Goal: Communication & Community: Answer question/provide support

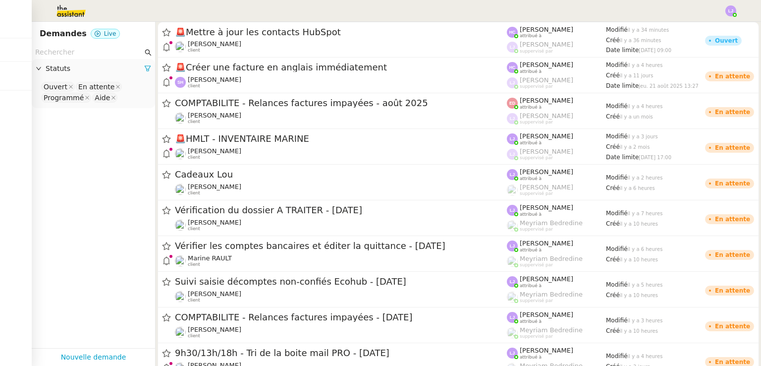
click at [76, 5] on img at bounding box center [63, 11] width 77 height 22
click at [76, 6] on img at bounding box center [63, 11] width 77 height 22
click at [69, 4] on img at bounding box center [63, 11] width 77 height 22
click at [63, 16] on img at bounding box center [63, 11] width 77 height 22
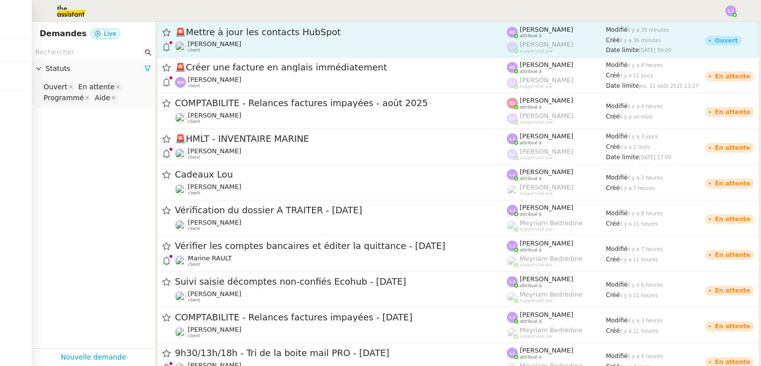
click at [237, 30] on span "🚨 Mettre à jour les contacts HubSpot" at bounding box center [341, 32] width 332 height 9
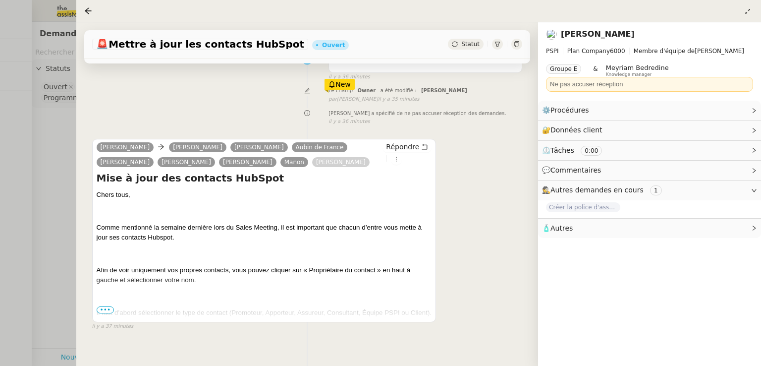
scroll to position [99, 0]
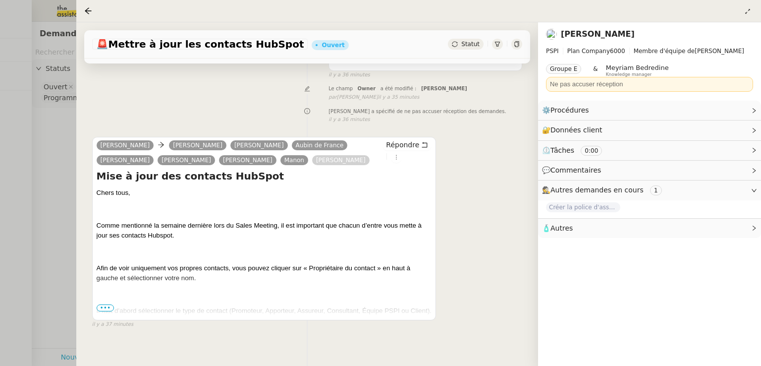
click at [106, 310] on span "•••" at bounding box center [106, 307] width 18 height 7
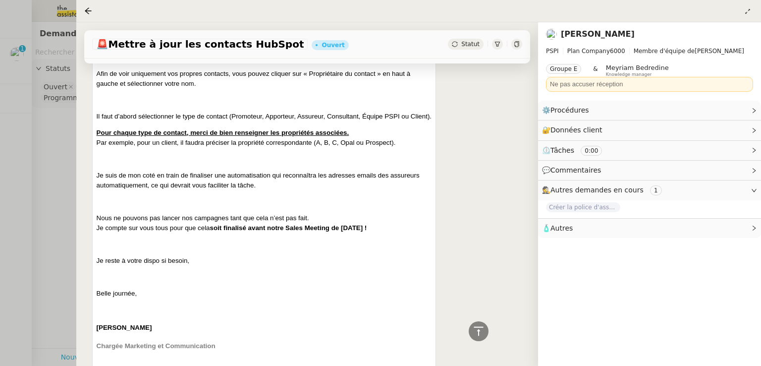
scroll to position [300, 0]
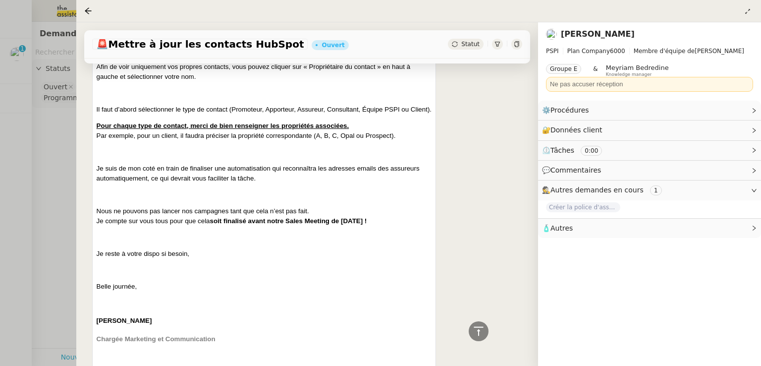
click at [54, 139] on div at bounding box center [380, 183] width 761 height 366
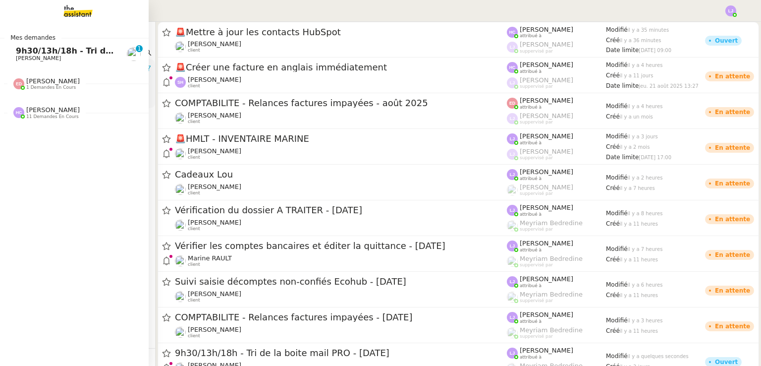
click at [16, 54] on span "9h30/13h/18h - Tri de la boite mail PRO - [DATE]" at bounding box center [123, 50] width 214 height 9
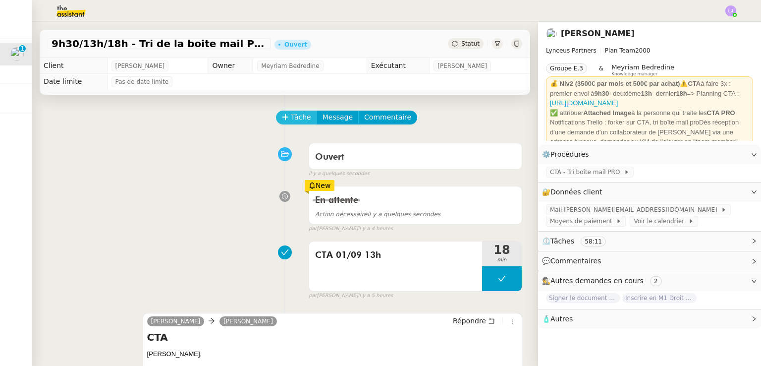
click at [282, 117] on icon at bounding box center [285, 117] width 7 height 7
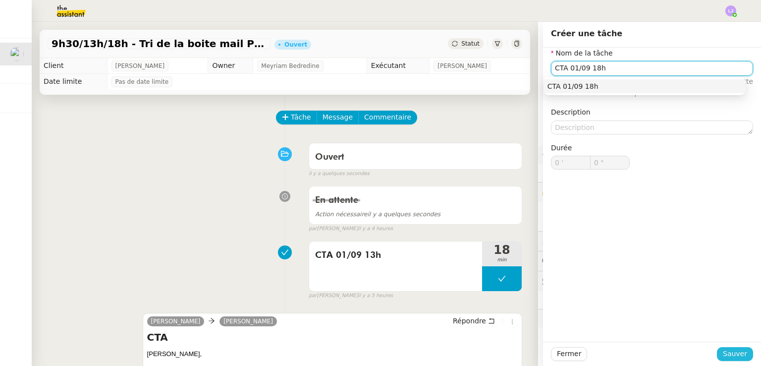
type input "CTA 01/09 18h"
click at [728, 348] on span "Sauver" at bounding box center [735, 353] width 24 height 11
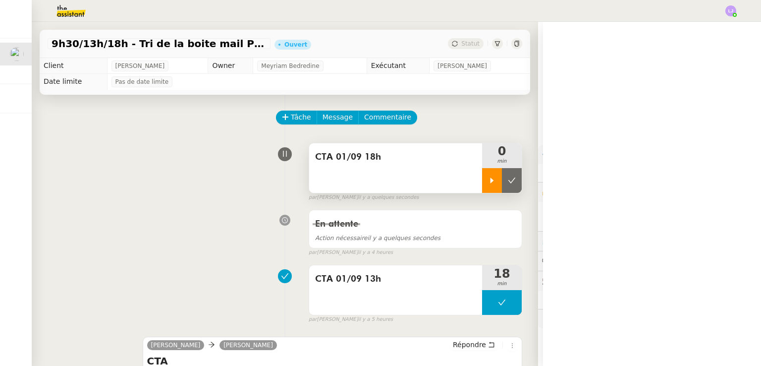
click at [488, 180] on icon at bounding box center [492, 180] width 8 height 8
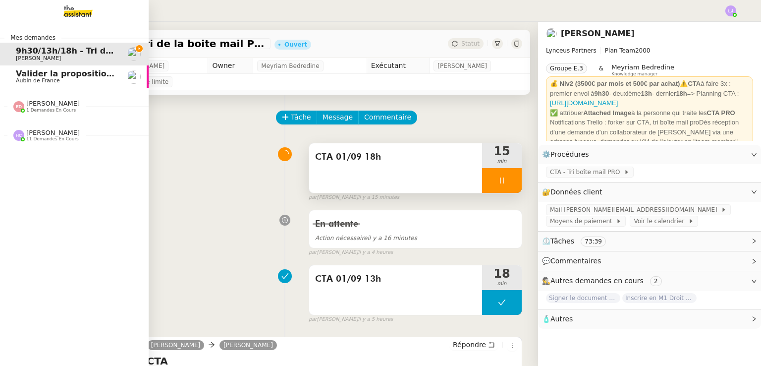
click at [16, 69] on span "Valider la proposition d'assurance Honda" at bounding box center [108, 73] width 184 height 9
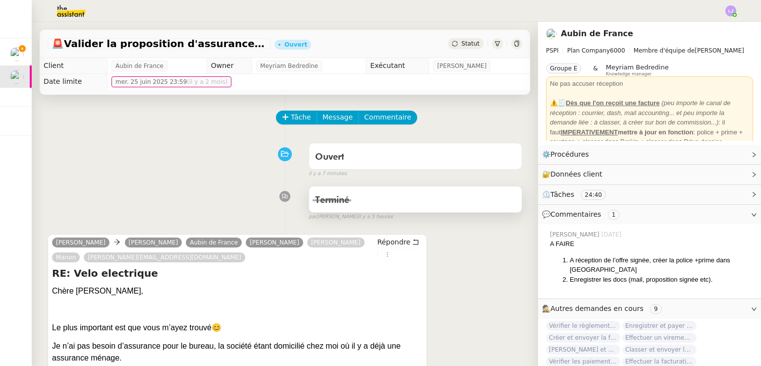
click at [335, 212] on div "Terminé" at bounding box center [415, 199] width 213 height 26
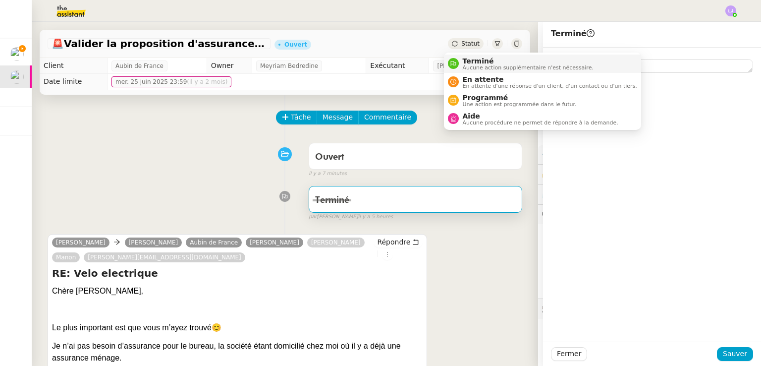
click at [471, 62] on span "Terminé" at bounding box center [528, 61] width 131 height 8
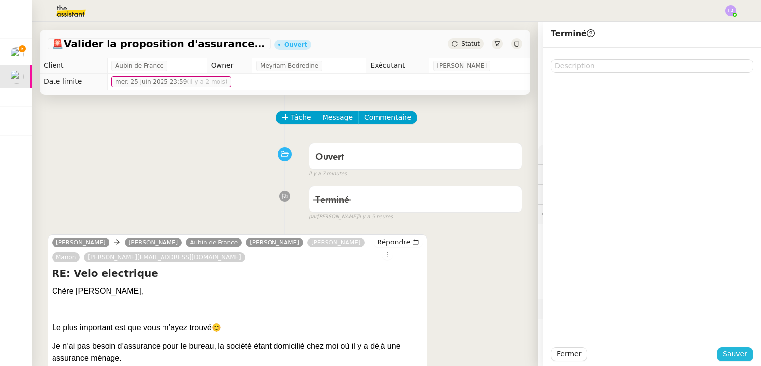
click at [717, 350] on button "Sauver" at bounding box center [735, 354] width 36 height 14
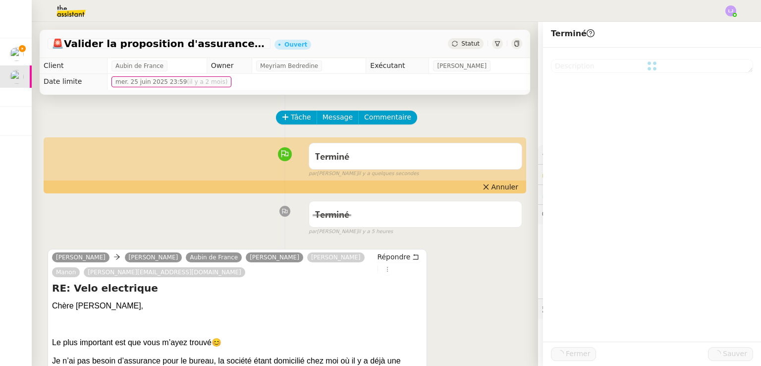
scroll to position [283, 0]
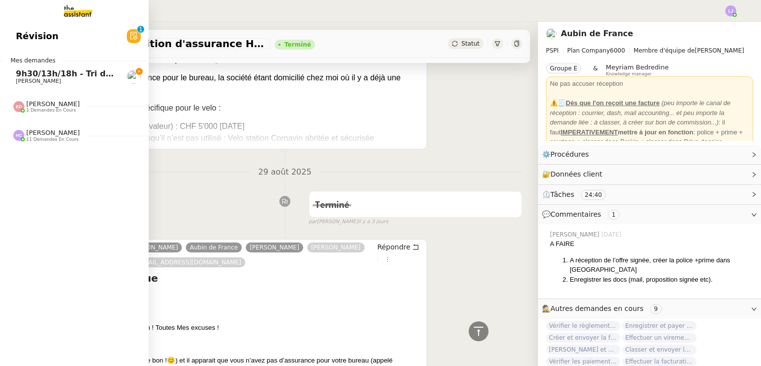
click at [25, 74] on span "9h30/13h/18h - Tri de la boite mail PRO - [DATE]" at bounding box center [123, 73] width 214 height 9
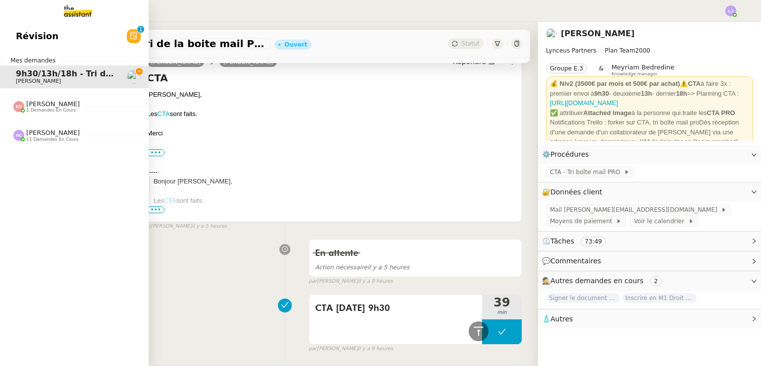
click at [53, 134] on span "[PERSON_NAME]" at bounding box center [53, 132] width 54 height 7
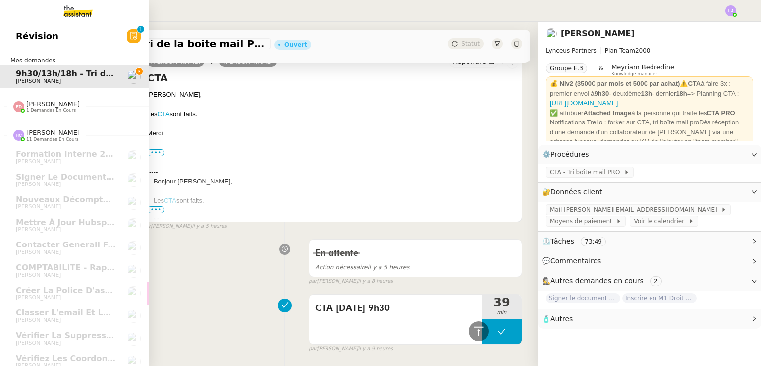
click at [46, 114] on div "[PERSON_NAME] 1 demandes en cours" at bounding box center [74, 102] width 149 height 29
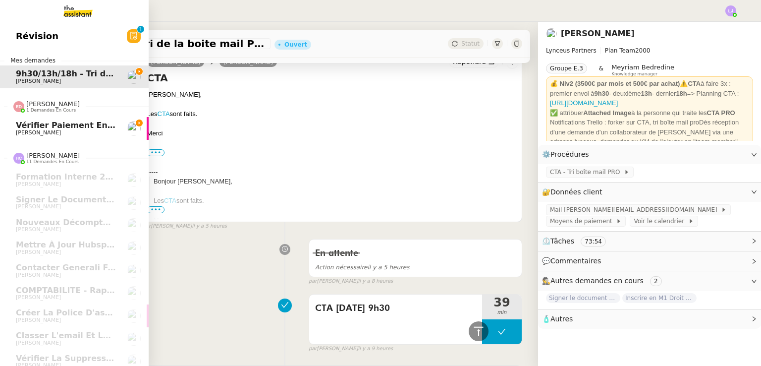
click at [10, 122] on link "Vérifier paiement en Euros pour Team2act [PERSON_NAME]" at bounding box center [74, 128] width 149 height 23
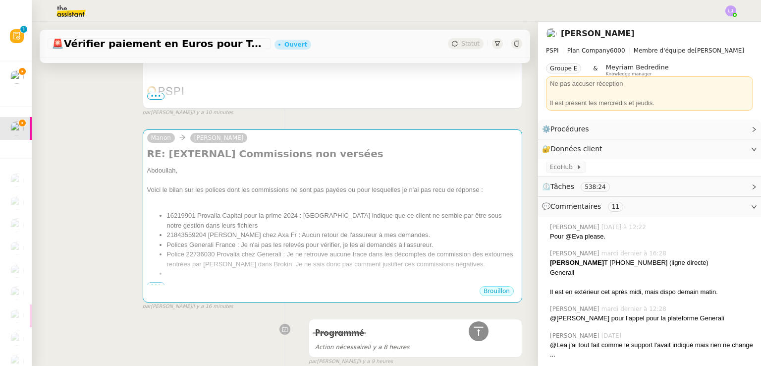
scroll to position [508, 0]
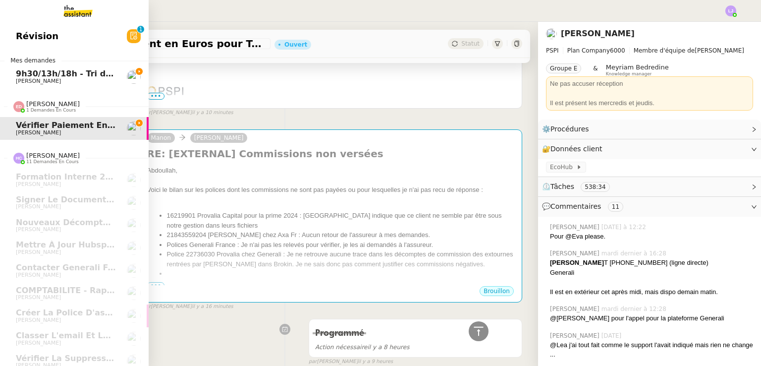
click at [80, 72] on span "9h30/13h/18h - Tri de la boite mail PRO - [DATE]" at bounding box center [123, 73] width 214 height 9
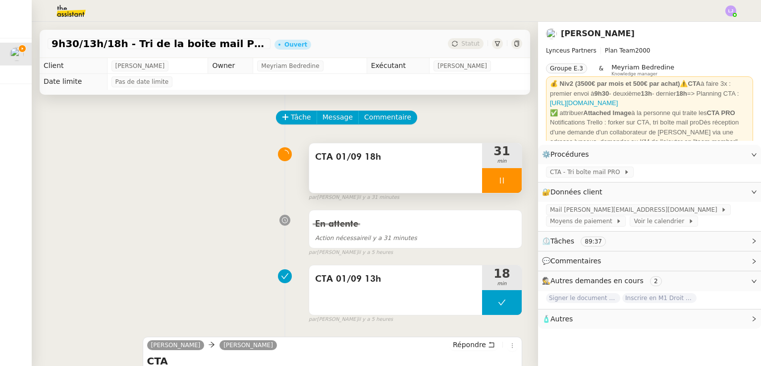
click at [502, 181] on div at bounding box center [502, 180] width 40 height 25
click at [508, 181] on icon at bounding box center [512, 180] width 8 height 8
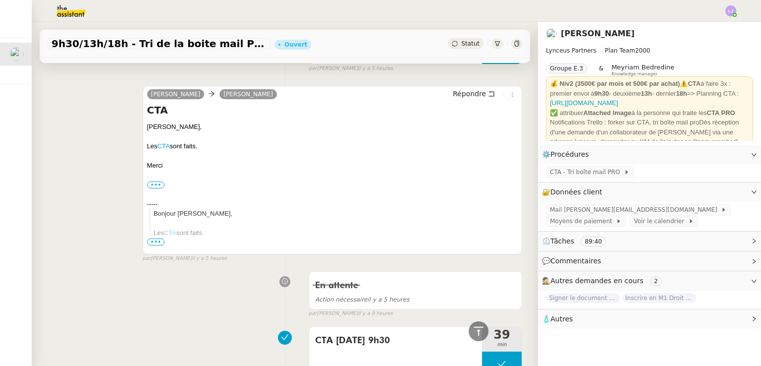
scroll to position [255, 0]
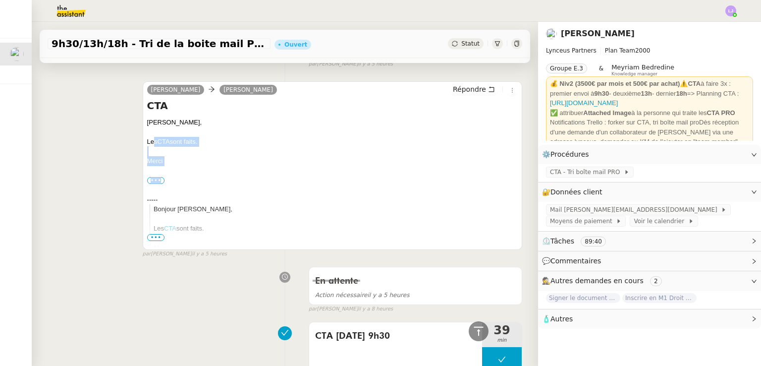
drag, startPoint x: 181, startPoint y: 169, endPoint x: 150, endPoint y: 141, distance: 41.8
click at [150, 141] on div "[PERSON_NAME], Les CTA sont faits. [GEOGRAPHIC_DATA] ••• Iris Assistante • Lync…" at bounding box center [332, 194] width 371 height 154
click at [187, 172] on div "[PERSON_NAME], Les CTA sont faits. [GEOGRAPHIC_DATA] ••• Iris Assistante • Lync…" at bounding box center [332, 194] width 371 height 154
drag, startPoint x: 174, startPoint y: 160, endPoint x: 139, endPoint y: 123, distance: 50.5
click at [139, 123] on div "[PERSON_NAME] [PERSON_NAME] Répondre CTA [PERSON_NAME], Les CTA sont faits. [GE…" at bounding box center [285, 165] width 475 height 186
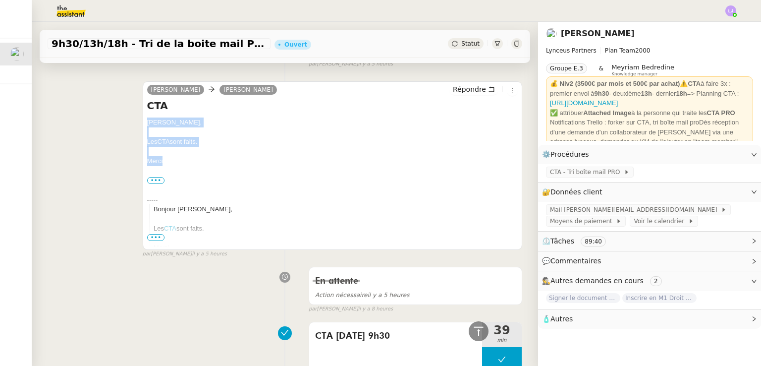
copy div "[PERSON_NAME], Les CTA sont faits. [GEOGRAPHIC_DATA]"
click at [465, 96] on div "Répondre" at bounding box center [484, 90] width 68 height 12
click at [457, 91] on span "Répondre" at bounding box center [469, 89] width 33 height 10
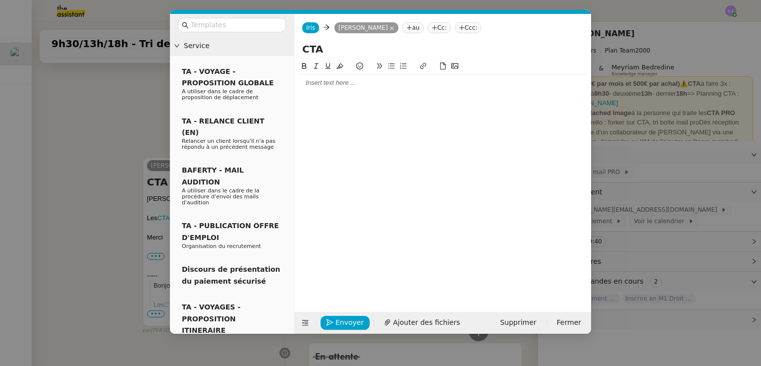
scroll to position [331, 0]
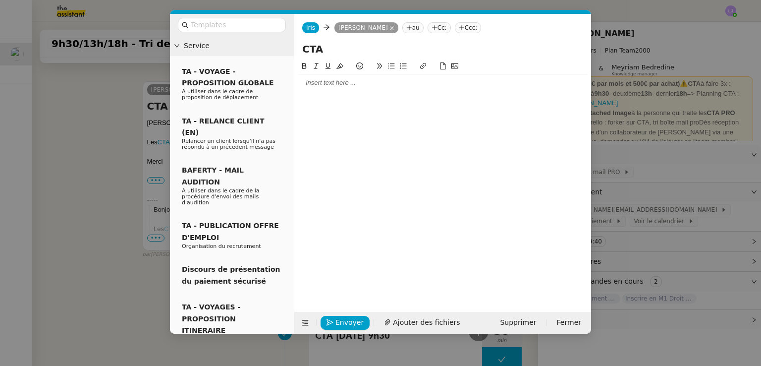
click at [364, 82] on div at bounding box center [442, 82] width 289 height 9
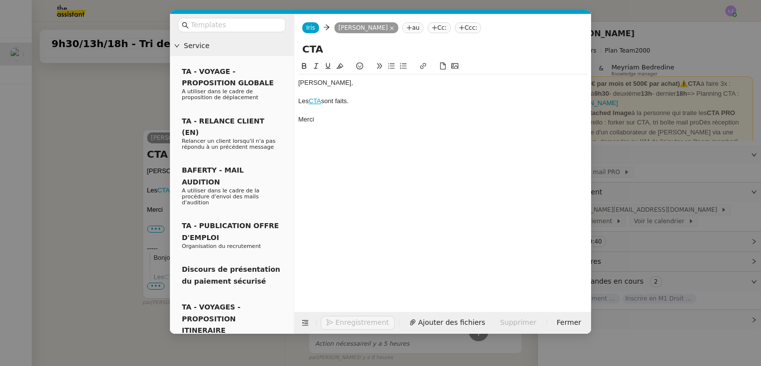
scroll to position [380, 0]
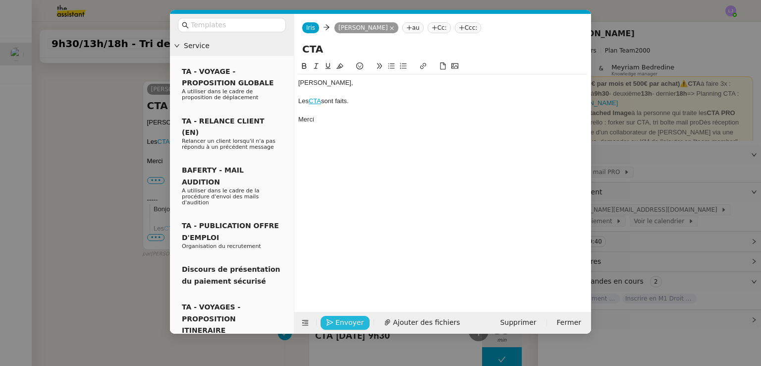
click at [341, 317] on span "Envoyer" at bounding box center [350, 322] width 28 height 11
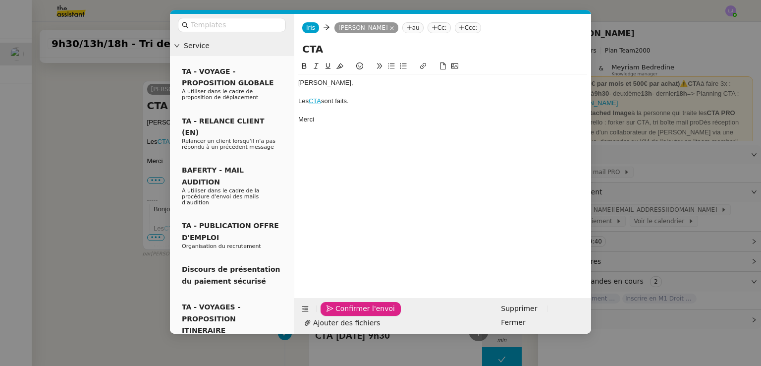
click at [341, 314] on span "Confirmer l'envoi" at bounding box center [365, 308] width 59 height 11
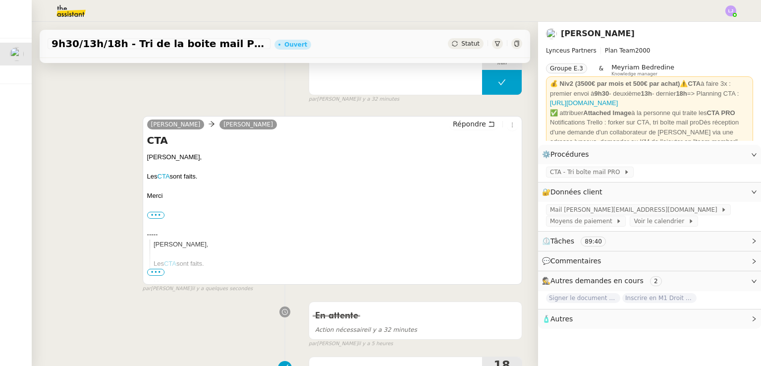
scroll to position [0, 0]
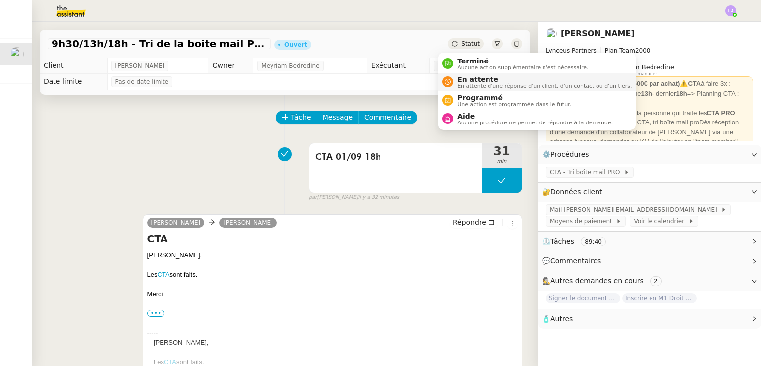
click at [475, 74] on li "En attente En attente d'une réponse d'un client, d'un contact ou d'un tiers." at bounding box center [537, 82] width 197 height 18
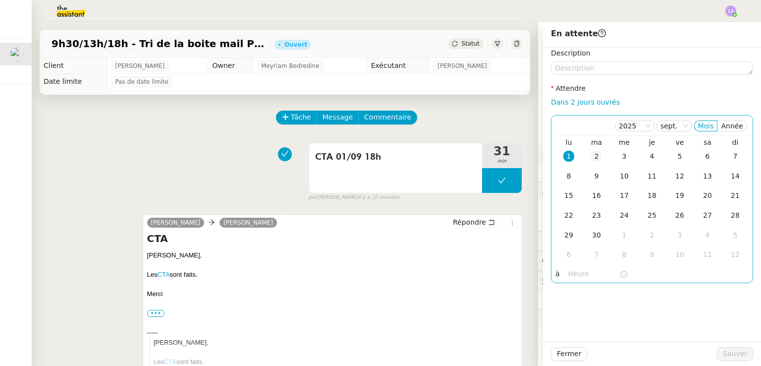
click at [591, 156] on div "2" at bounding box center [596, 156] width 11 height 11
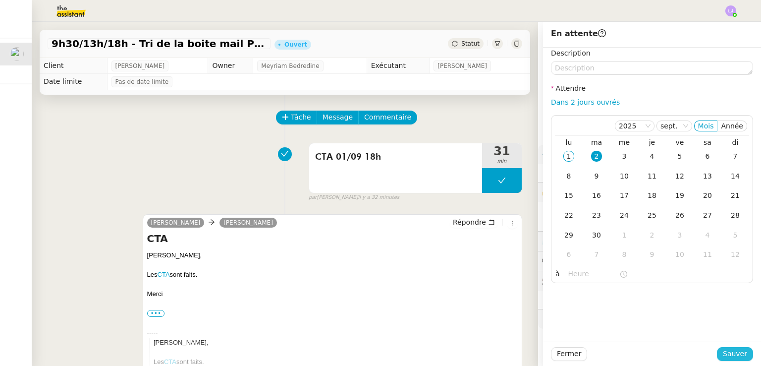
click at [727, 352] on span "Sauver" at bounding box center [735, 353] width 24 height 11
